Goal: Task Accomplishment & Management: Use online tool/utility

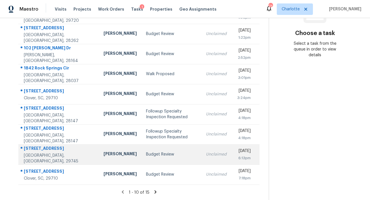
scroll to position [103, 0]
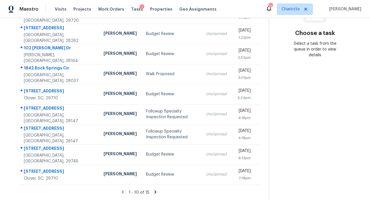
click at [154, 190] on icon at bounding box center [155, 191] width 2 height 3
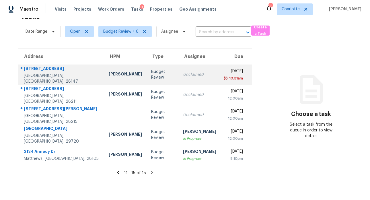
click at [36, 67] on div "[STREET_ADDRESS]" at bounding box center [62, 69] width 76 height 7
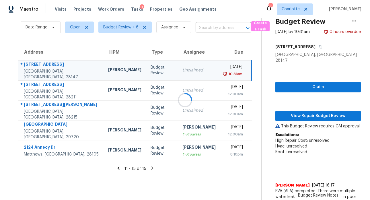
scroll to position [61, 0]
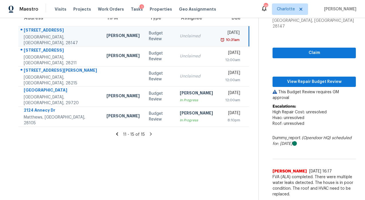
click at [116, 131] on icon at bounding box center [117, 133] width 5 height 5
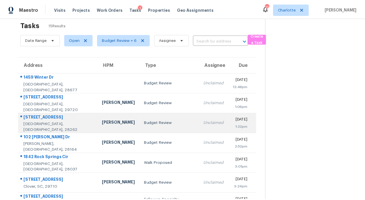
scroll to position [18, 0]
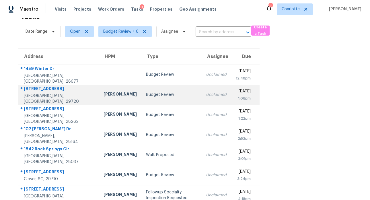
click at [42, 89] on div "476 Wateree St" at bounding box center [59, 89] width 70 height 7
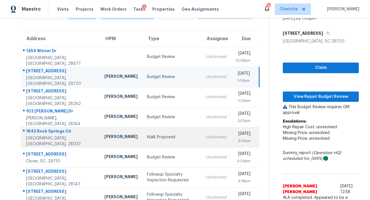
scroll to position [36, 0]
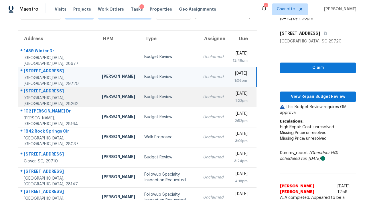
click at [46, 89] on div "11334 Breezehill Ln" at bounding box center [58, 91] width 69 height 7
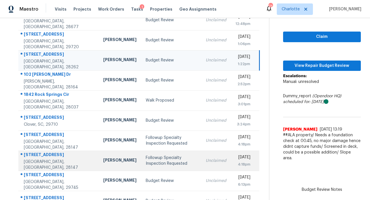
scroll to position [64, 0]
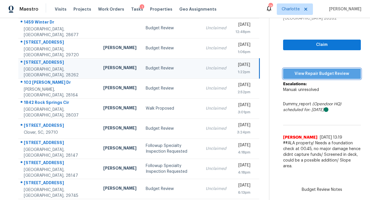
click at [317, 70] on span "View Repair Budget Review" at bounding box center [321, 73] width 68 height 7
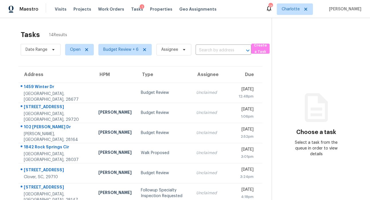
scroll to position [103, 0]
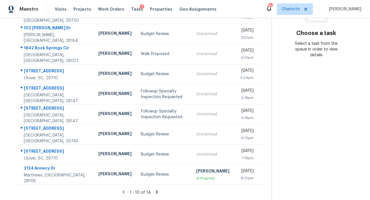
click at [154, 189] on icon at bounding box center [156, 191] width 5 height 5
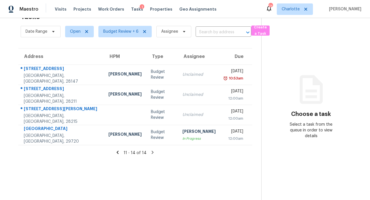
click at [118, 150] on icon at bounding box center [117, 152] width 5 height 5
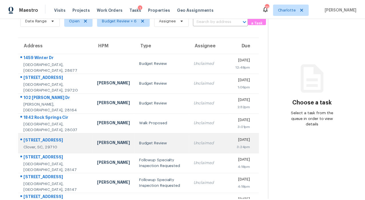
scroll to position [29, 0]
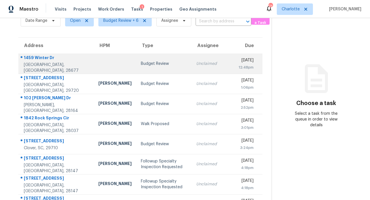
click at [38, 56] on div "1459 Winter Dr" at bounding box center [56, 58] width 65 height 7
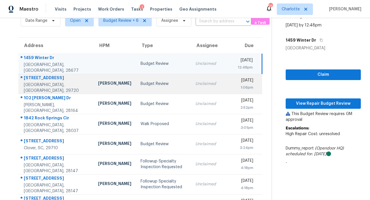
click at [46, 77] on div "476 Wateree St" at bounding box center [56, 78] width 65 height 7
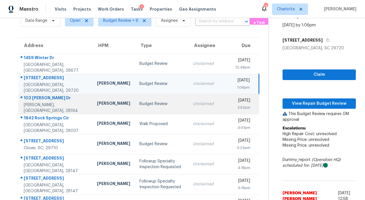
click at [42, 100] on div "102 Wingate Dr" at bounding box center [56, 98] width 64 height 7
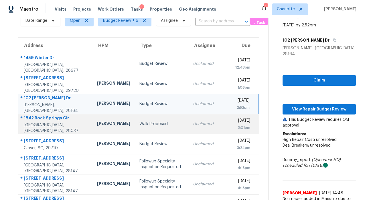
click at [41, 117] on div "1842 Rock Springs Cir" at bounding box center [56, 118] width 64 height 7
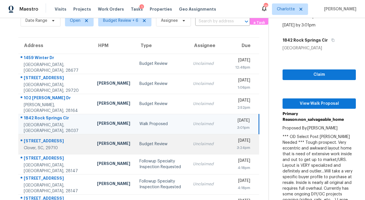
click at [41, 139] on div "[STREET_ADDRESS]" at bounding box center [56, 141] width 64 height 7
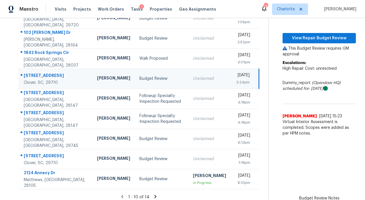
scroll to position [94, 0]
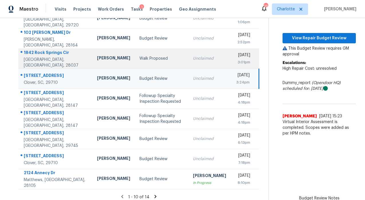
click at [52, 53] on div "1842 Rock Springs Cir" at bounding box center [56, 53] width 64 height 7
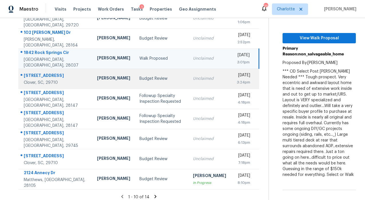
click at [49, 73] on div "[STREET_ADDRESS]" at bounding box center [56, 76] width 64 height 7
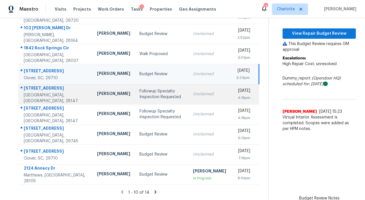
scroll to position [103, 0]
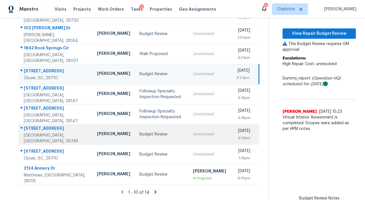
click at [39, 128] on div "[STREET_ADDRESS]" at bounding box center [56, 128] width 64 height 7
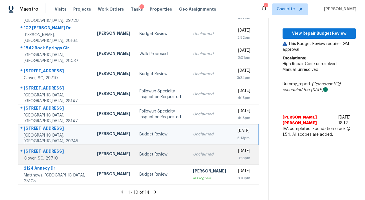
click at [41, 148] on div "[STREET_ADDRESS]" at bounding box center [56, 151] width 64 height 7
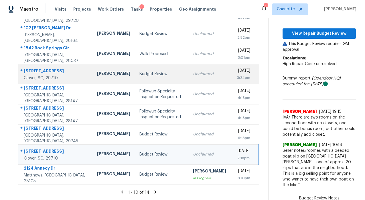
click at [46, 68] on div "[STREET_ADDRESS]" at bounding box center [56, 71] width 64 height 7
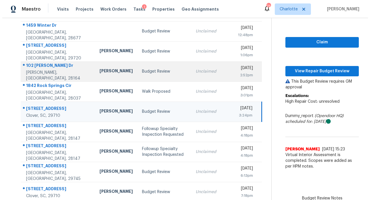
scroll to position [80, 0]
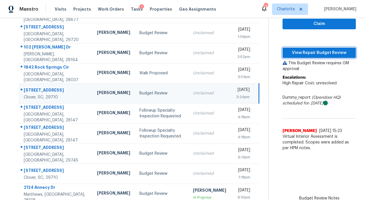
click at [301, 51] on span "View Repair Budget Review" at bounding box center [319, 52] width 64 height 7
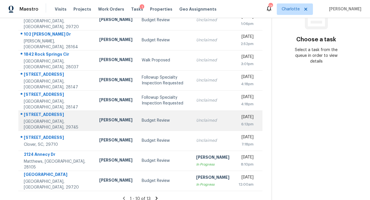
scroll to position [103, 0]
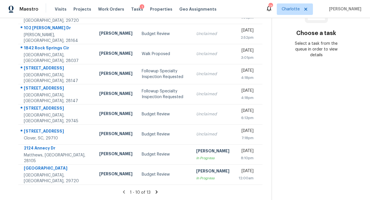
click at [154, 189] on icon at bounding box center [156, 191] width 5 height 5
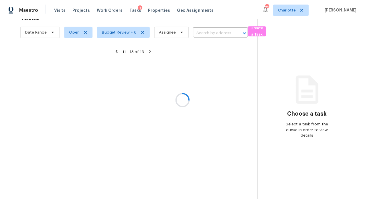
scroll to position [22, 0]
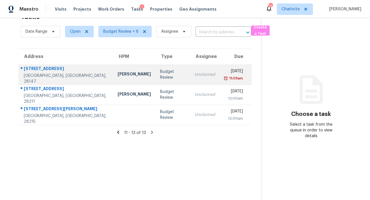
click at [49, 66] on div "[STREET_ADDRESS]" at bounding box center [66, 69] width 85 height 7
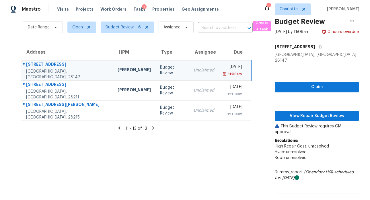
scroll to position [61, 0]
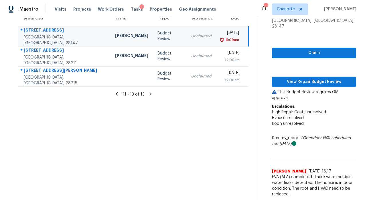
click at [115, 91] on icon at bounding box center [116, 93] width 5 height 5
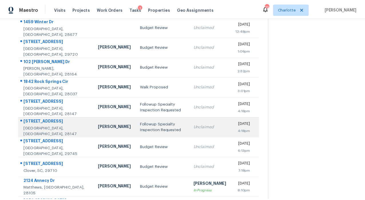
scroll to position [103, 0]
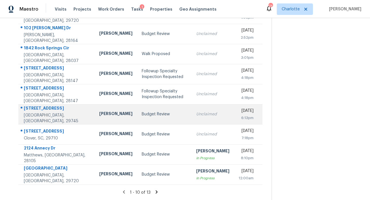
click at [36, 109] on div "[STREET_ADDRESS]" at bounding box center [57, 108] width 66 height 7
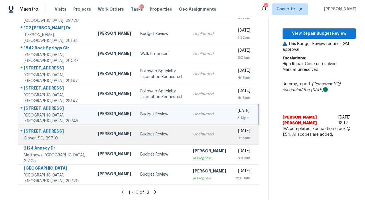
click at [39, 128] on div "[STREET_ADDRESS]" at bounding box center [56, 131] width 65 height 7
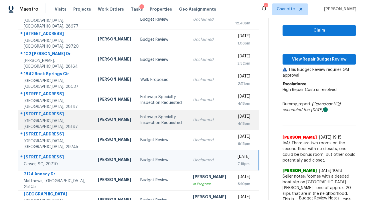
scroll to position [54, 0]
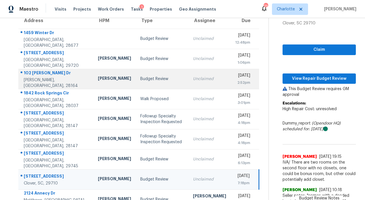
click at [46, 76] on div "102 Wingate Dr" at bounding box center [56, 73] width 65 height 7
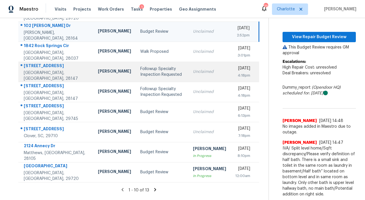
scroll to position [103, 0]
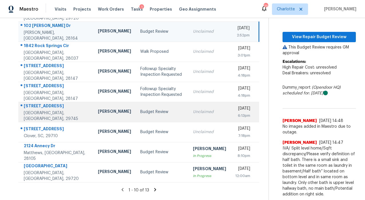
click at [42, 107] on div "[STREET_ADDRESS]" at bounding box center [56, 106] width 65 height 7
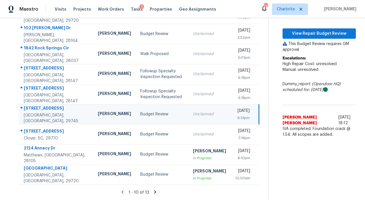
click at [283, 163] on section "Budget Review Aug 22nd 2025 by 6:13pm 114 Pheasant Ridge Cir York, SC 29745 Cla…" at bounding box center [312, 59] width 87 height 281
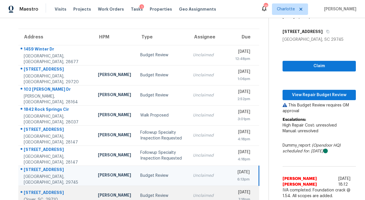
scroll to position [0, 0]
